Goal: Find specific page/section: Find specific page/section

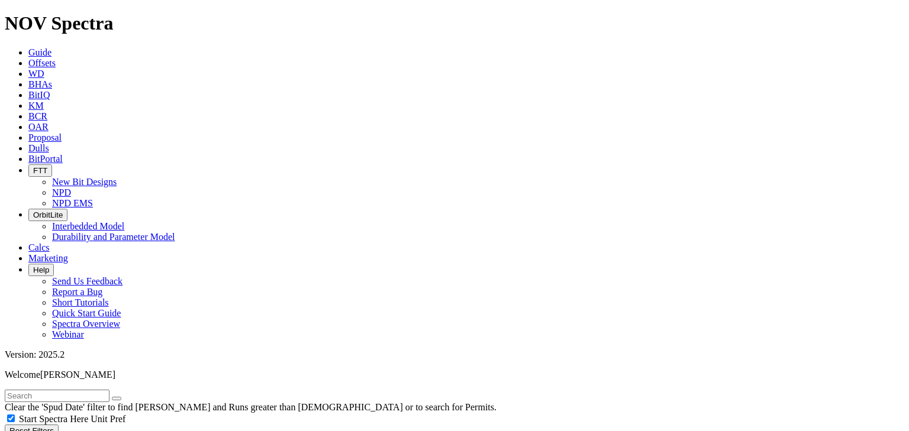
click at [47, 166] on span "FTT" at bounding box center [40, 170] width 14 height 9
click at [93, 198] on link "NPD EMS" at bounding box center [72, 203] width 41 height 10
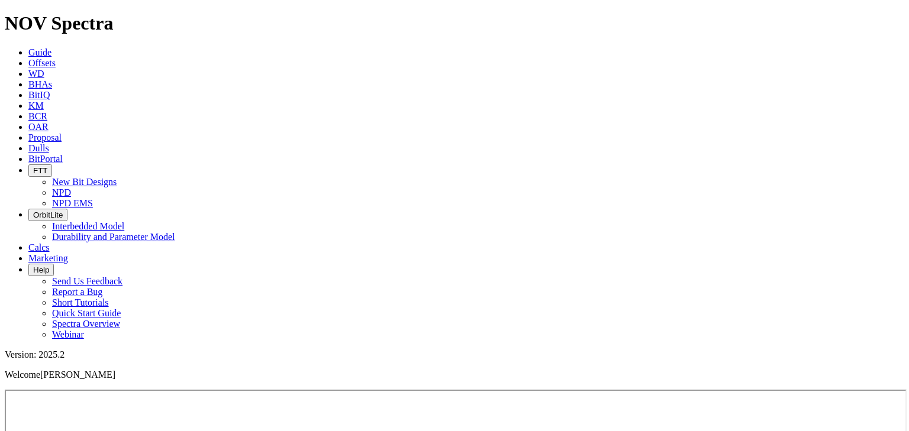
click at [52, 165] on button "FTT" at bounding box center [40, 171] width 24 height 12
click at [71, 188] on link "NPD" at bounding box center [61, 193] width 19 height 10
click at [47, 166] on span "FTT" at bounding box center [40, 170] width 14 height 9
click at [93, 198] on link "NPD EMS" at bounding box center [72, 203] width 41 height 10
